Goal: Task Accomplishment & Management: Manage account settings

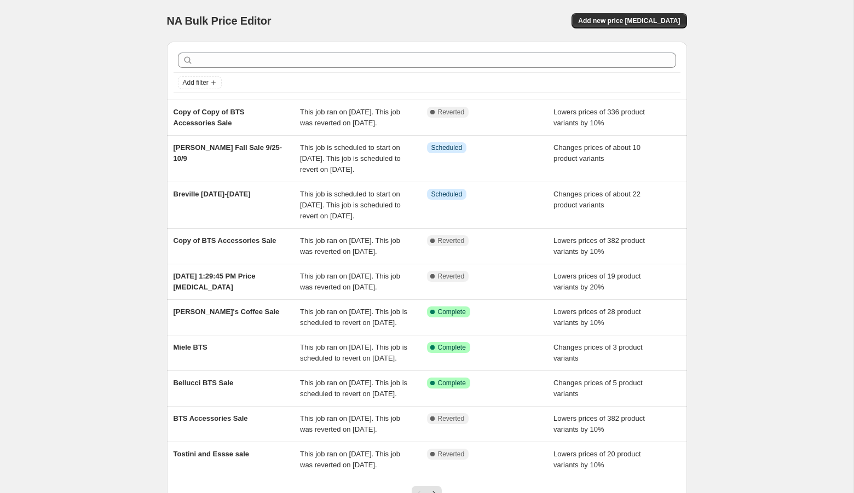
click at [95, 196] on div "NA Bulk Price Editor. This page is ready NA Bulk Price Editor Add new price [ME…" at bounding box center [426, 293] width 853 height 586
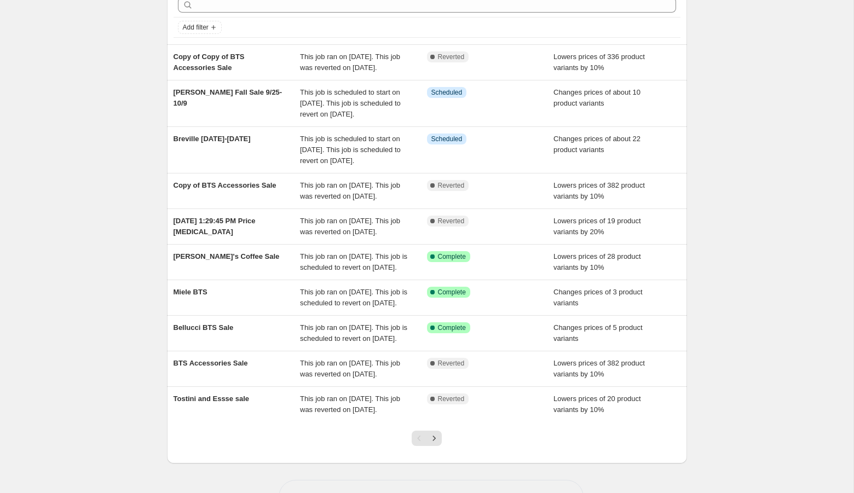
scroll to position [56, 0]
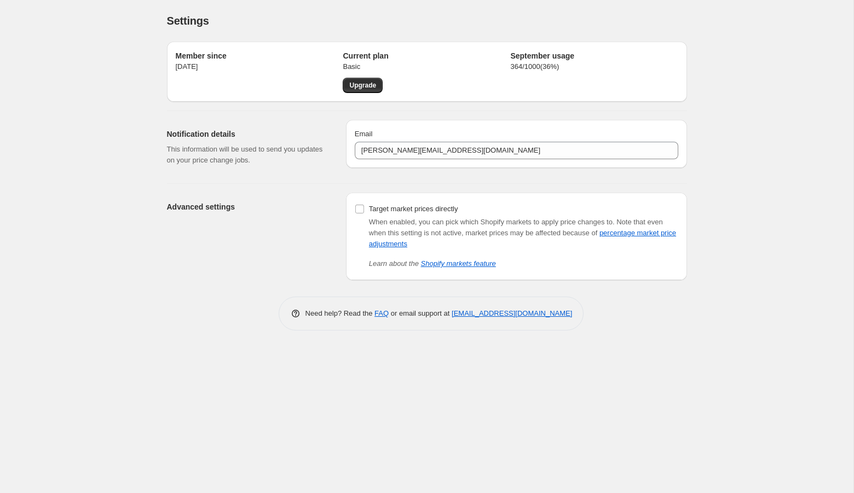
click at [696, 296] on div "Settings. This page is ready Settings Member since [DATE] Current plan Basic Up…" at bounding box center [427, 173] width 546 height 347
